Goal: Transaction & Acquisition: Purchase product/service

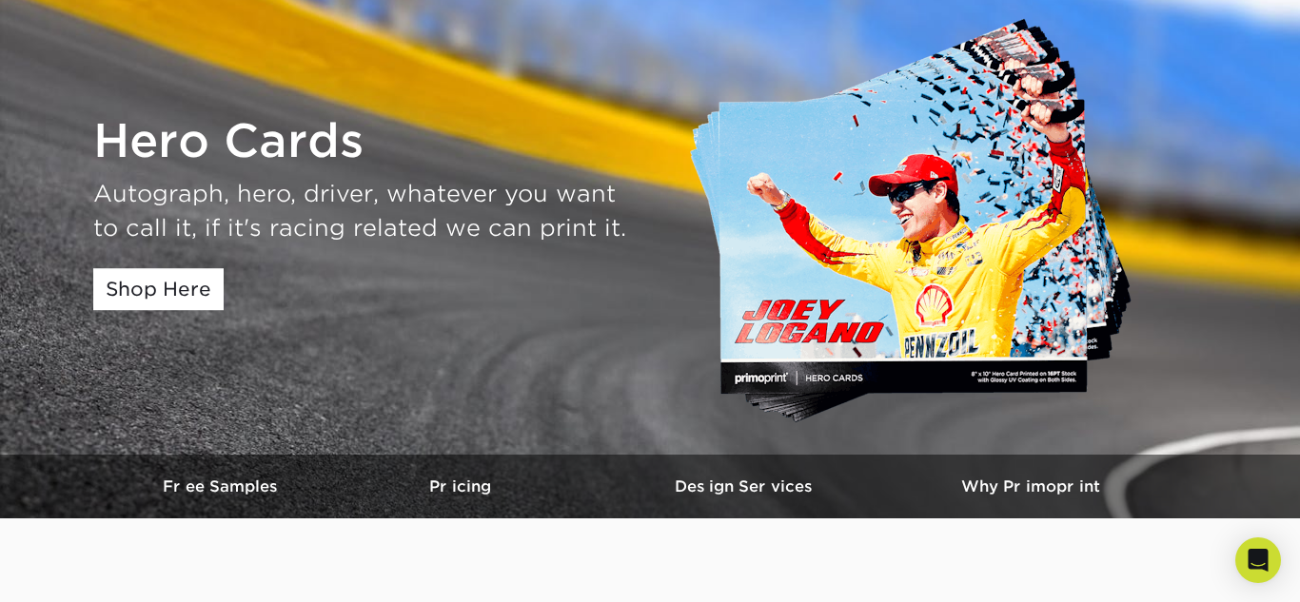
scroll to position [128, 0]
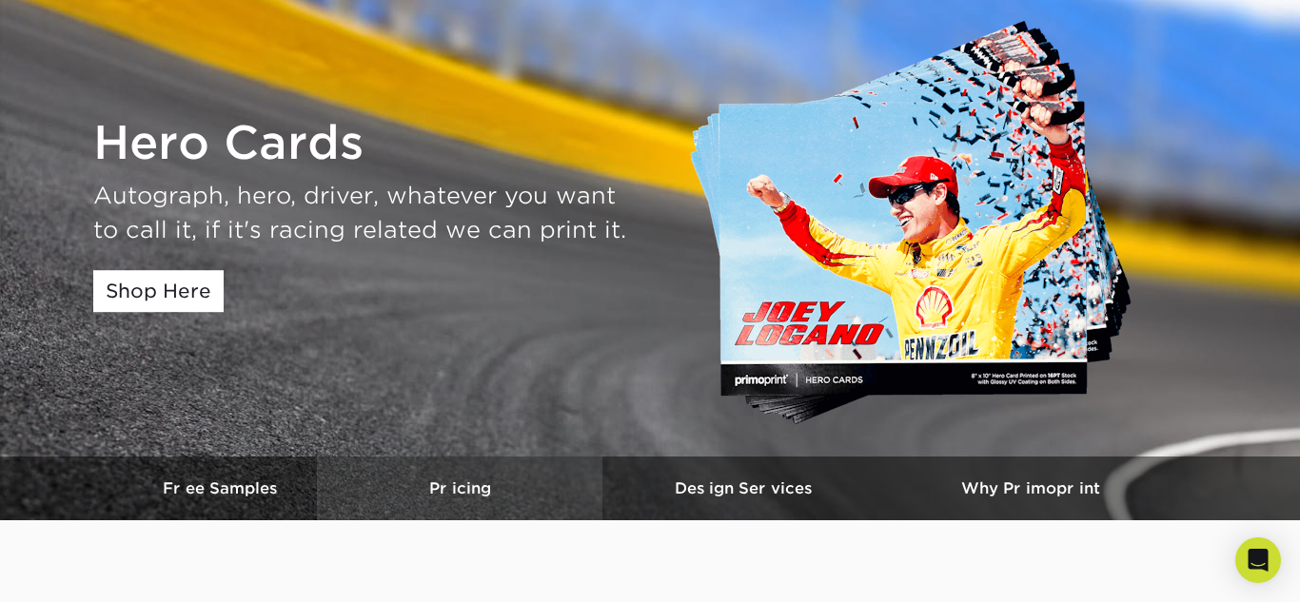
click at [476, 505] on link "Pricing" at bounding box center [460, 489] width 286 height 64
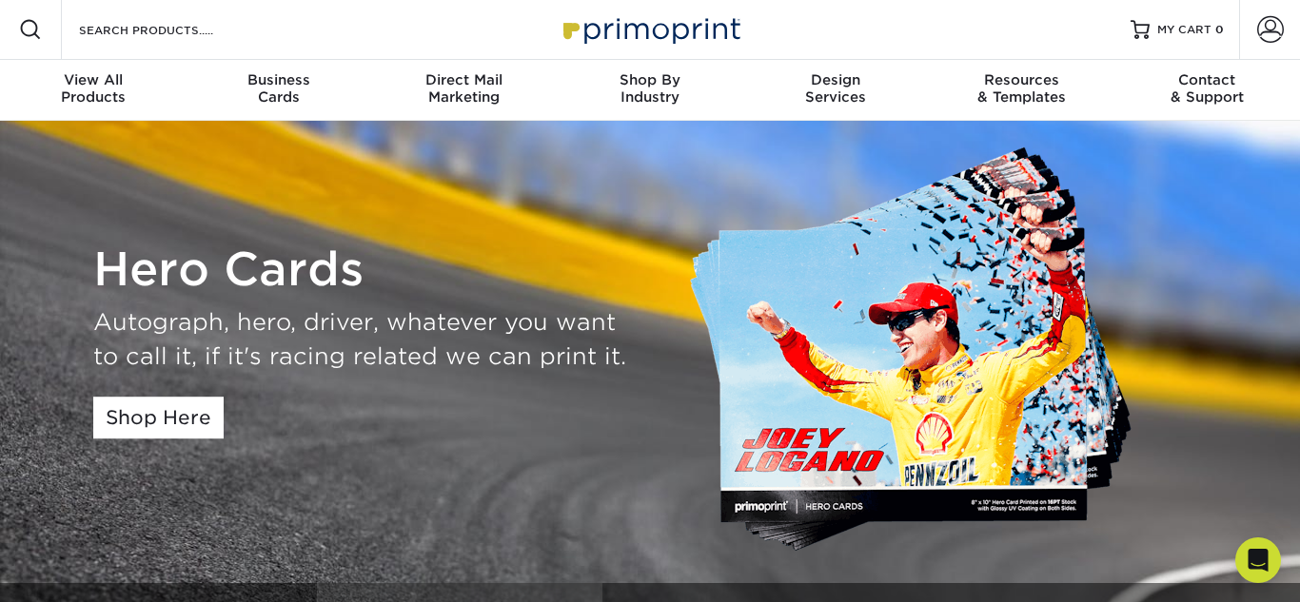
scroll to position [0, 0]
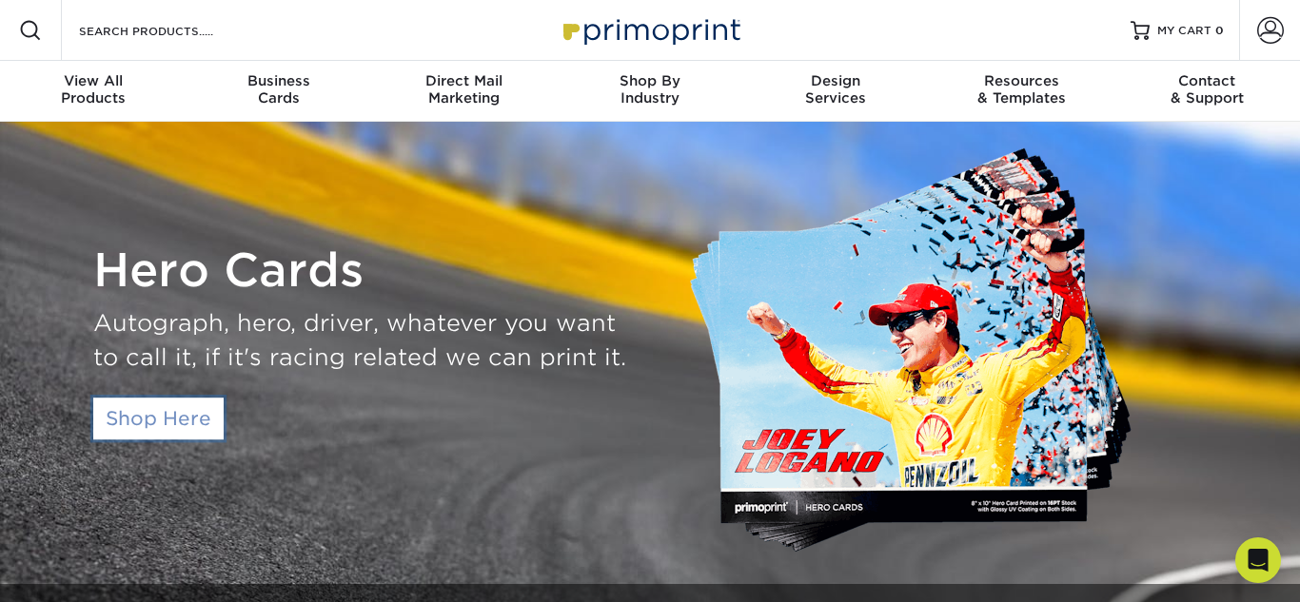
click at [170, 421] on link "Shop Here" at bounding box center [158, 419] width 130 height 42
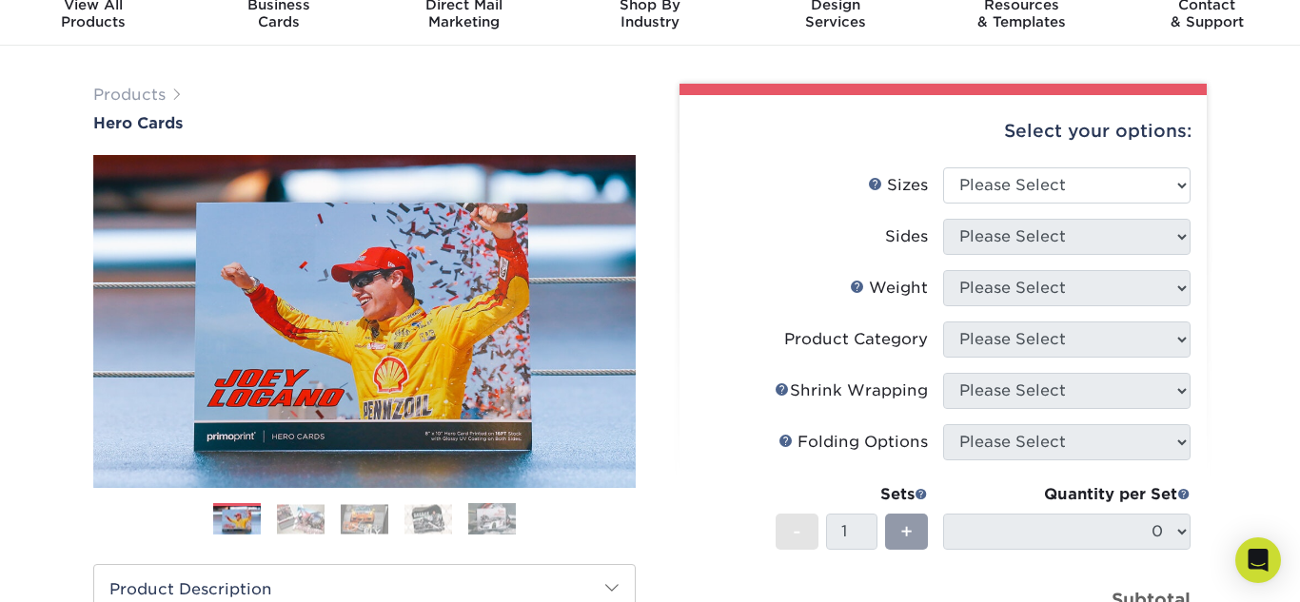
scroll to position [64, 0]
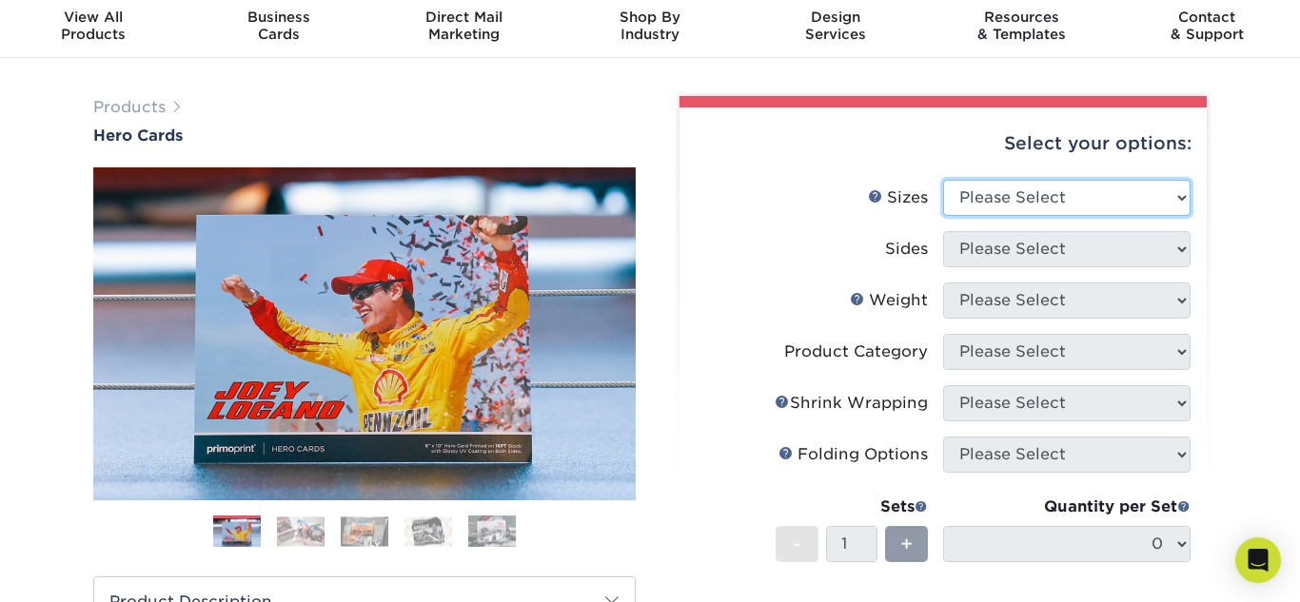
click at [1057, 183] on select "Please Select 1.5" x 7" 4" x 6" 5" x 7" 6" x 8" 6" x 8.5" 6" x 9" 7" x 8.5" 7.5…" at bounding box center [1066, 198] width 247 height 36
select select "4.00x6.00"
click at [943, 180] on select "Please Select 1.5" x 7" 4" x 6" 5" x 7" 6" x 8" 6" x 8.5" 6" x 9" 7" x 8.5" 7.5…" at bounding box center [1066, 198] width 247 height 36
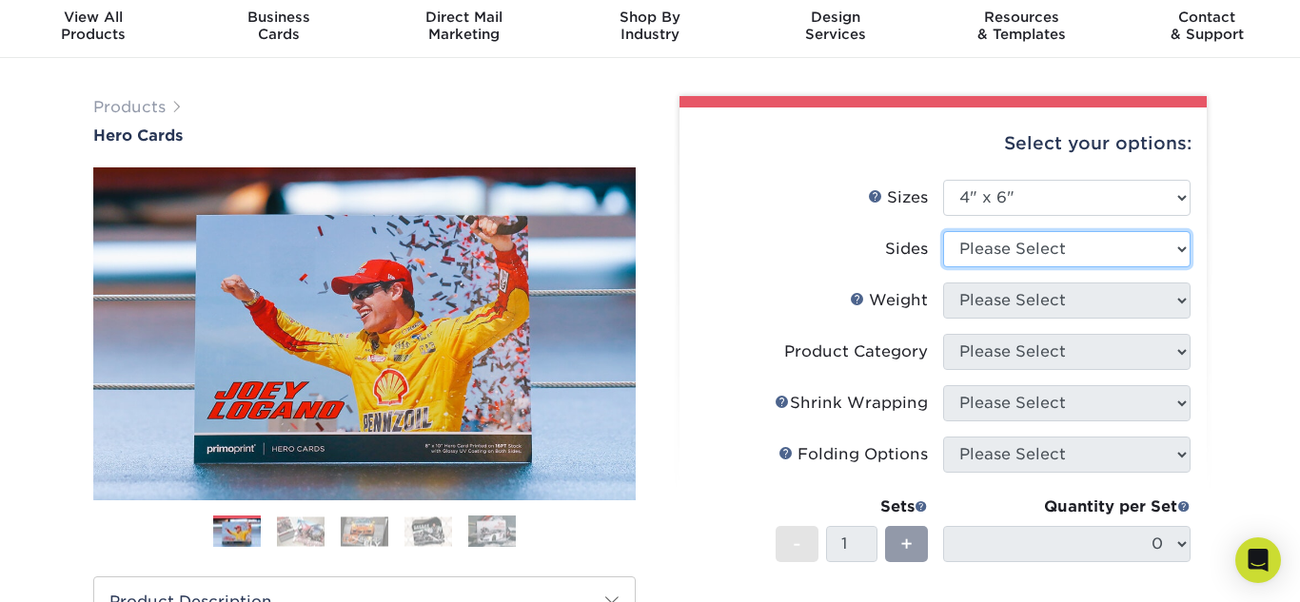
click at [1022, 234] on select "Please Select Print Both Sides Print Front Only" at bounding box center [1066, 249] width 247 height 36
select select "13abbda7-1d64-4f25-8bb2-c179b224825d"
click at [943, 231] on select "Please Select Print Both Sides Print Front Only" at bounding box center [1066, 249] width 247 height 36
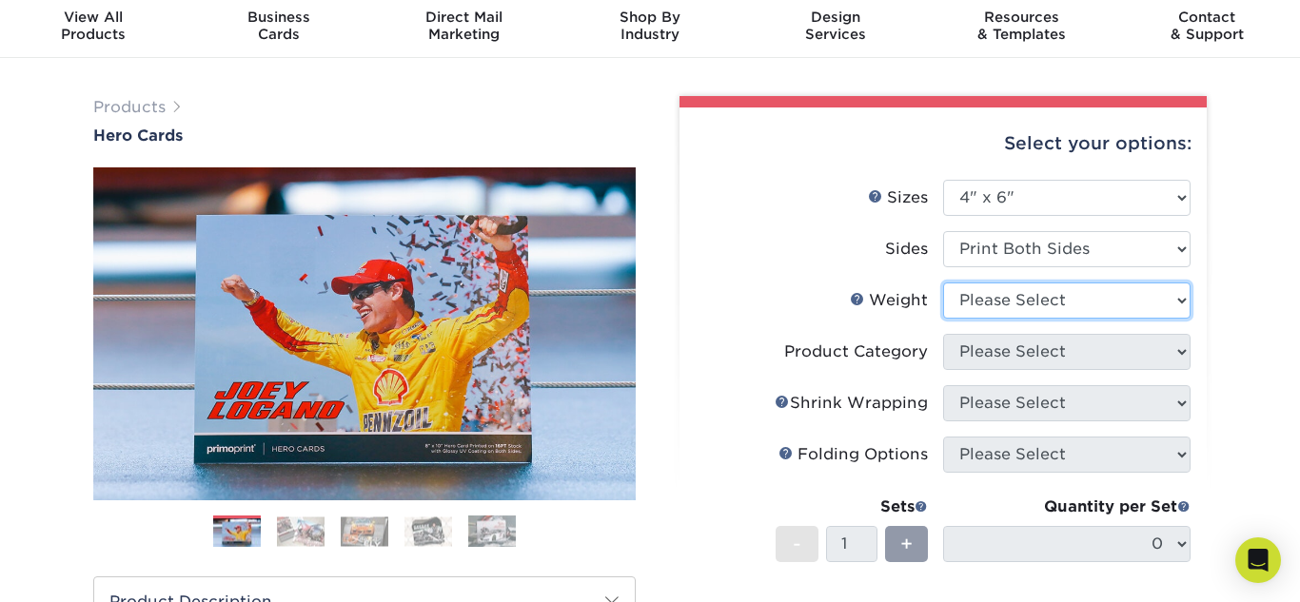
click at [1089, 306] on select "Please Select 14PT 100LB 16PT" at bounding box center [1066, 301] width 247 height 36
click at [943, 283] on select "Please Select 14PT 100LB 16PT" at bounding box center [1066, 301] width 247 height 36
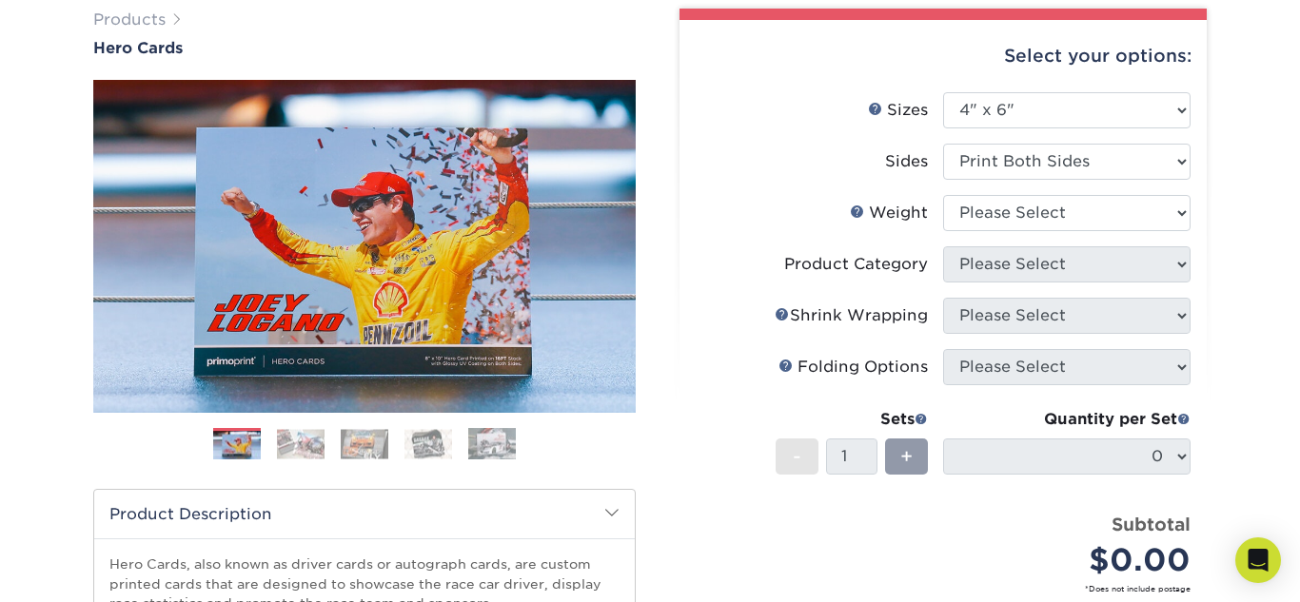
scroll to position [153, 0]
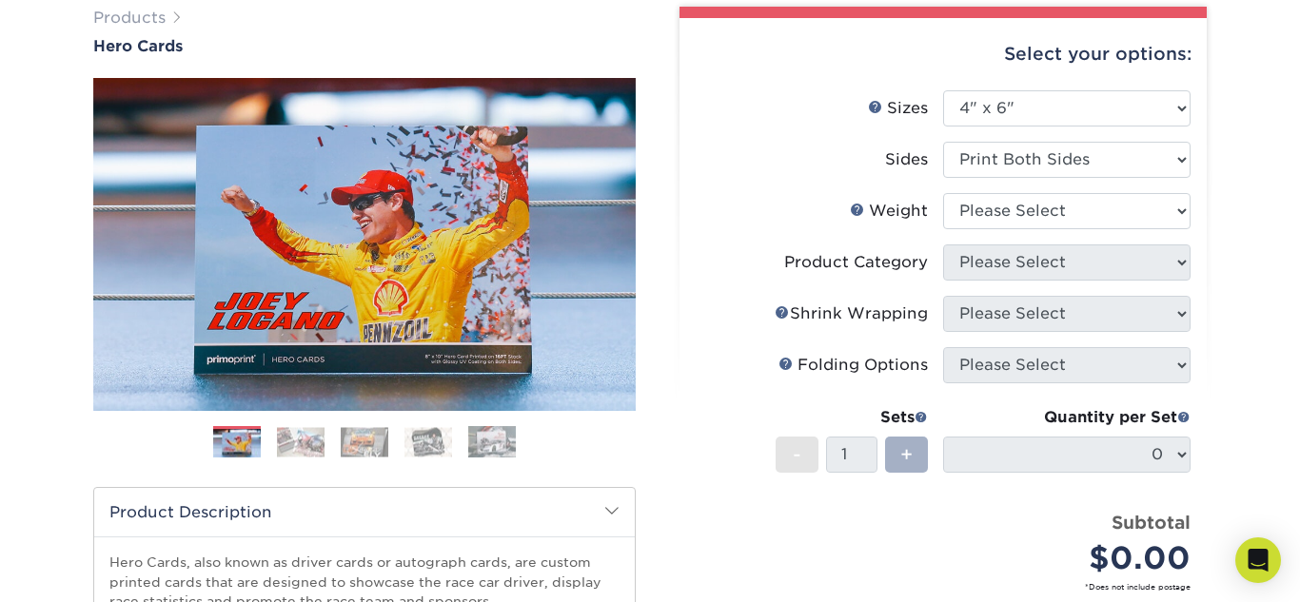
click at [912, 451] on span "+" at bounding box center [906, 455] width 12 height 29
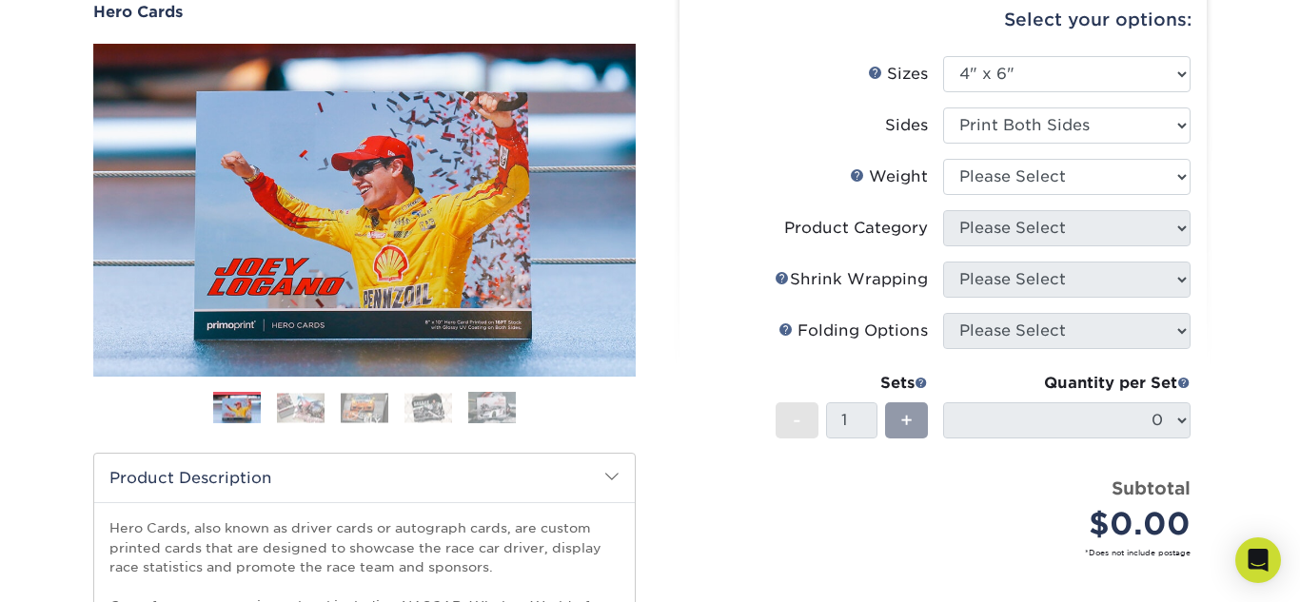
scroll to position [187, 0]
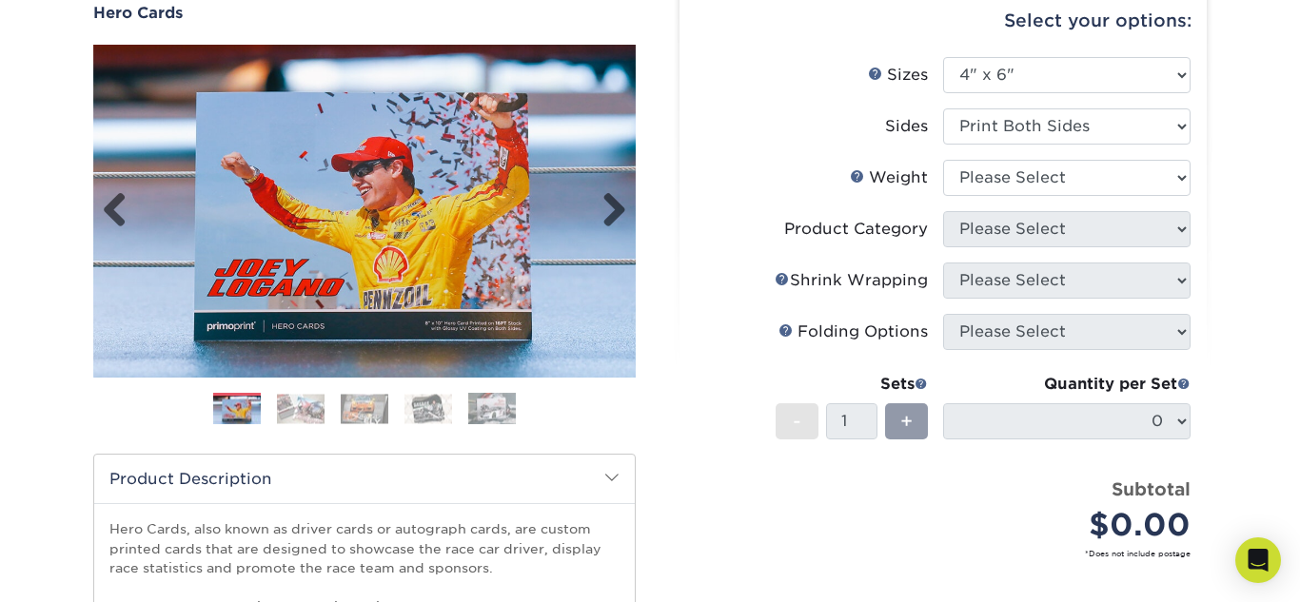
click at [539, 211] on img at bounding box center [364, 211] width 543 height 341
click at [593, 208] on link "Next" at bounding box center [607, 211] width 38 height 38
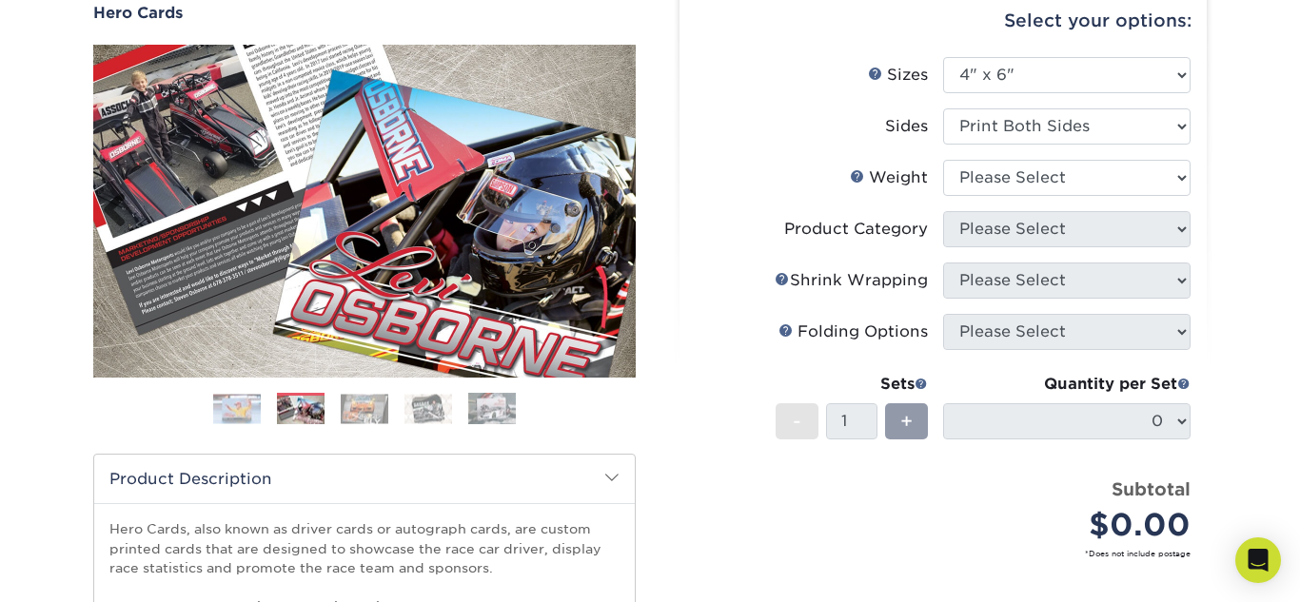
click at [597, 209] on link "Next" at bounding box center [607, 211] width 38 height 38
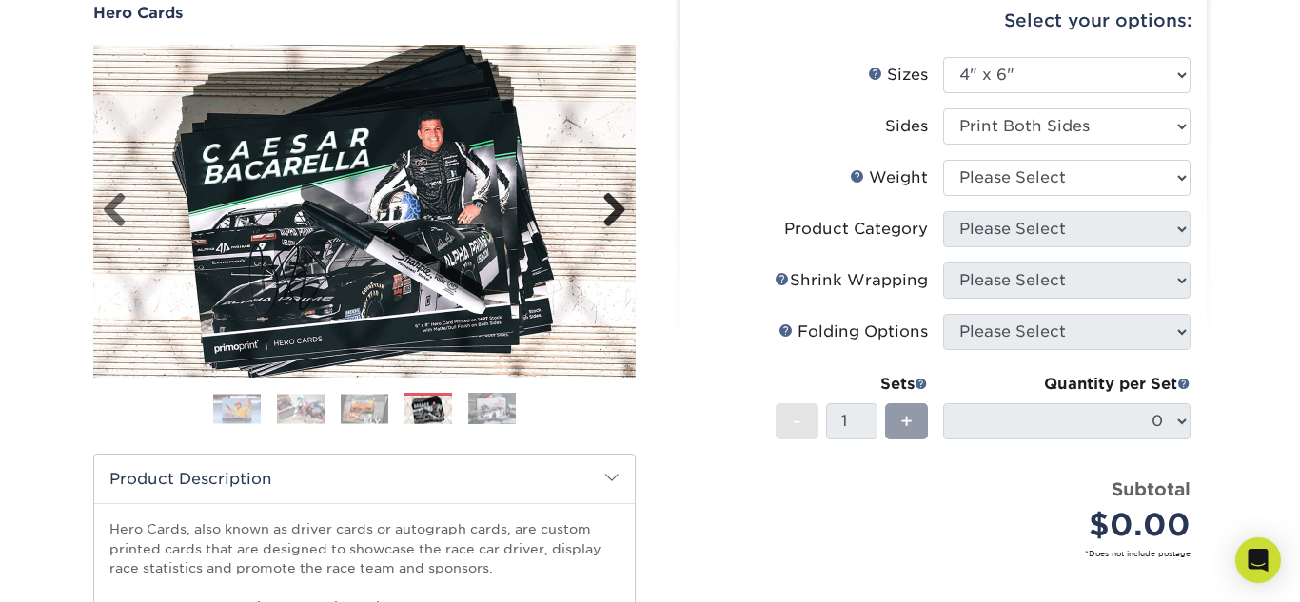
click at [597, 209] on link "Next" at bounding box center [607, 211] width 38 height 38
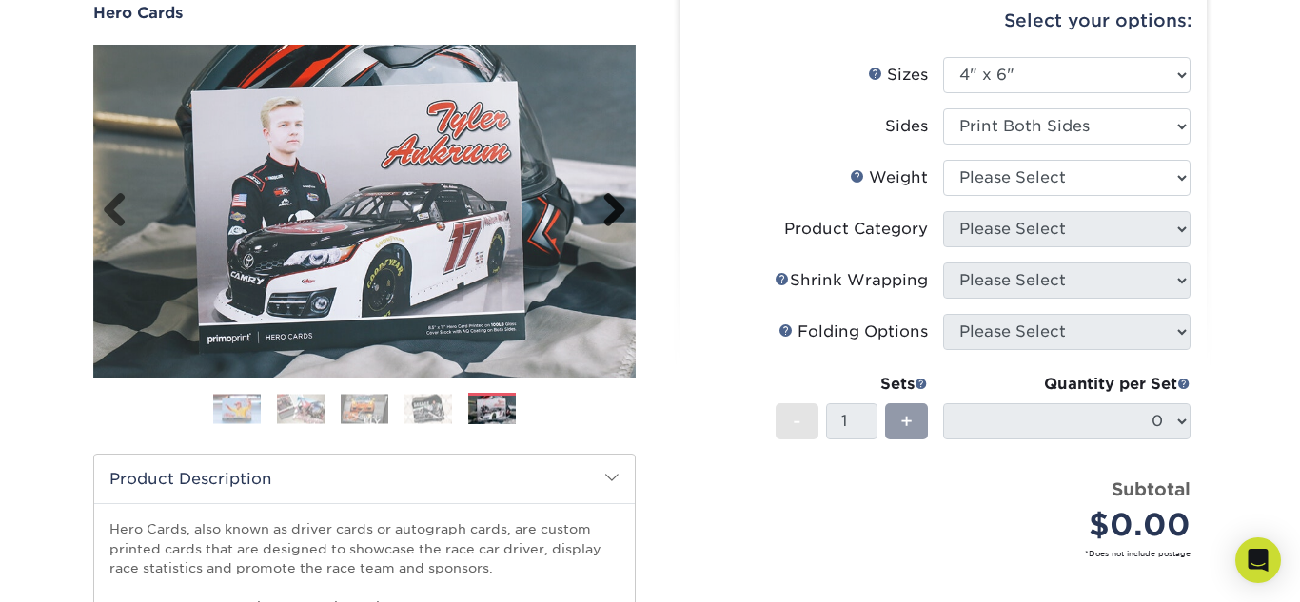
click at [597, 209] on link "Next" at bounding box center [607, 211] width 38 height 38
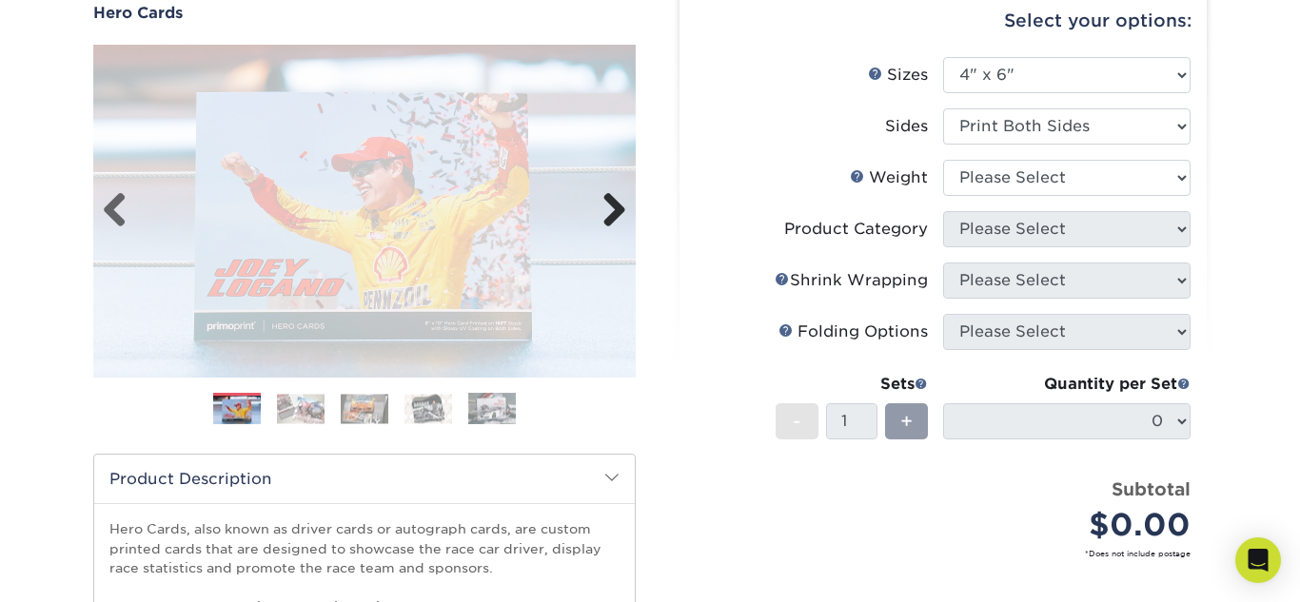
click at [597, 209] on link "Next" at bounding box center [607, 211] width 38 height 38
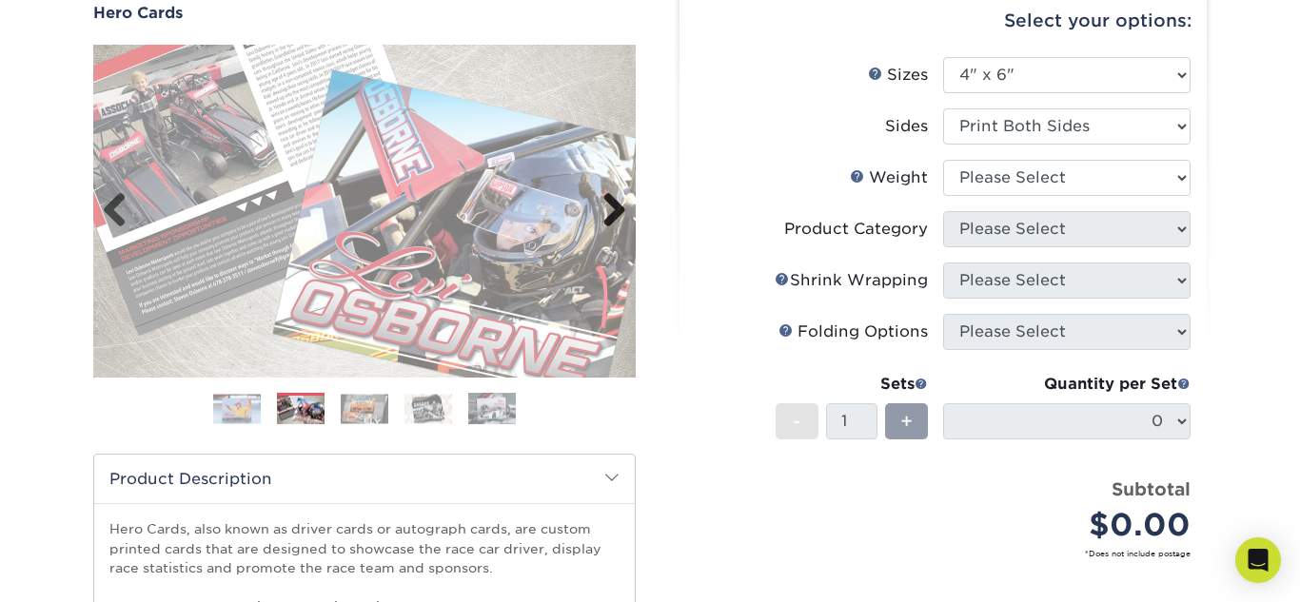
click at [597, 209] on link "Next" at bounding box center [607, 211] width 38 height 38
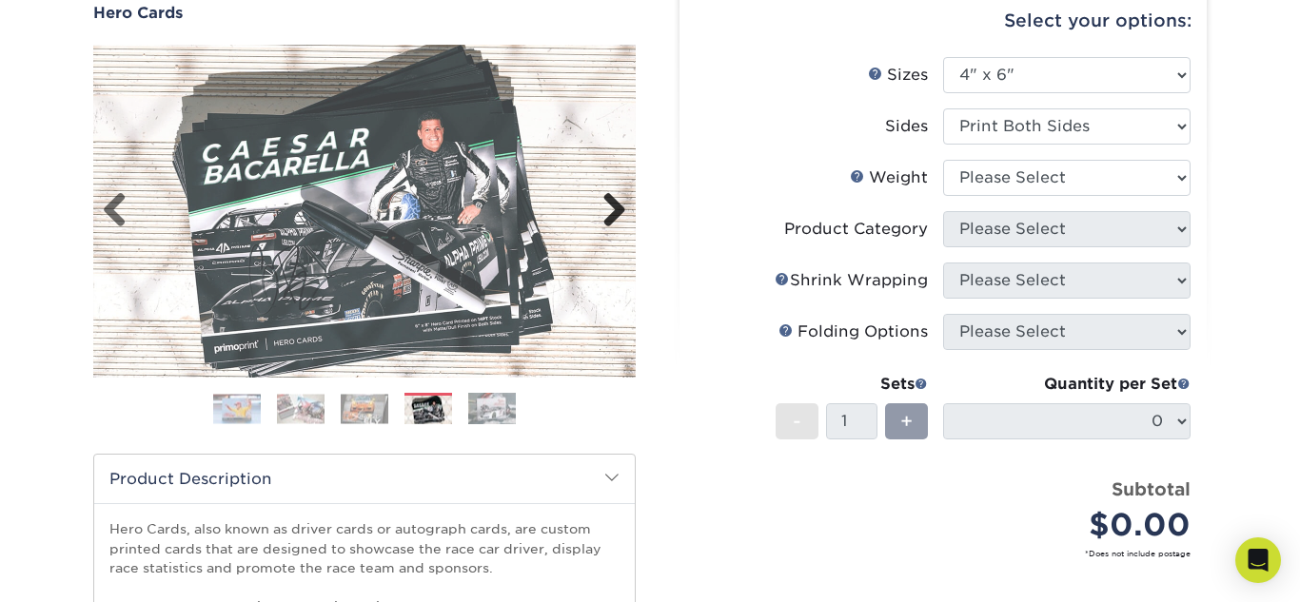
click at [597, 209] on link "Next" at bounding box center [607, 211] width 38 height 38
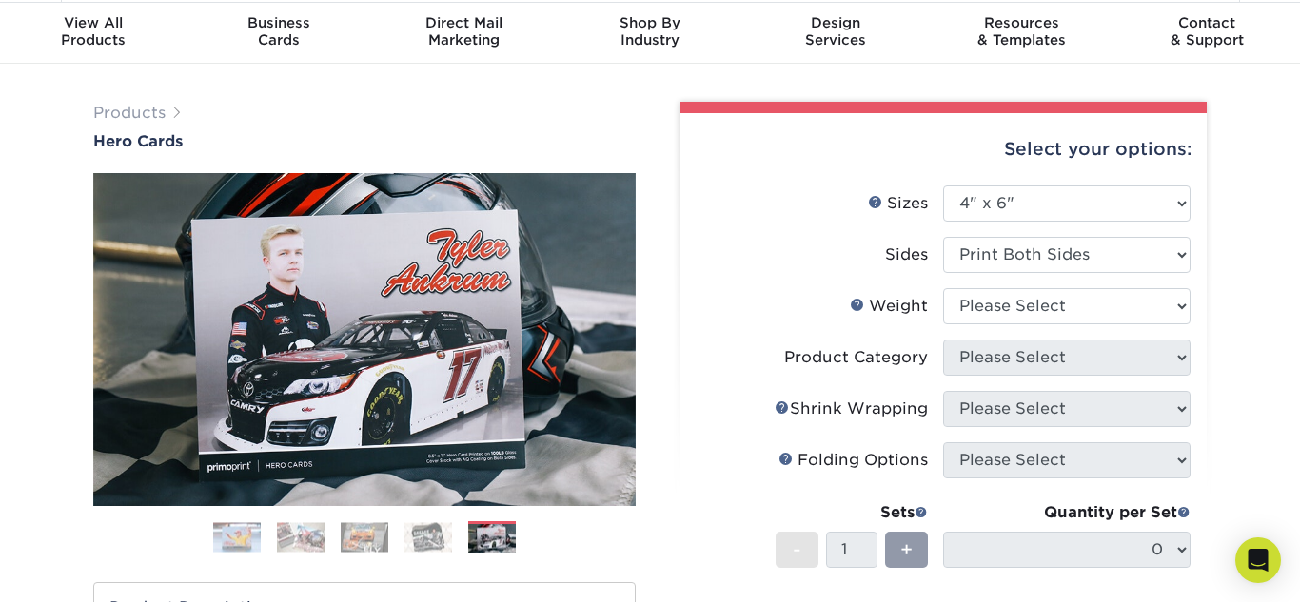
scroll to position [0, 0]
